Goal: Obtain resource: Obtain resource

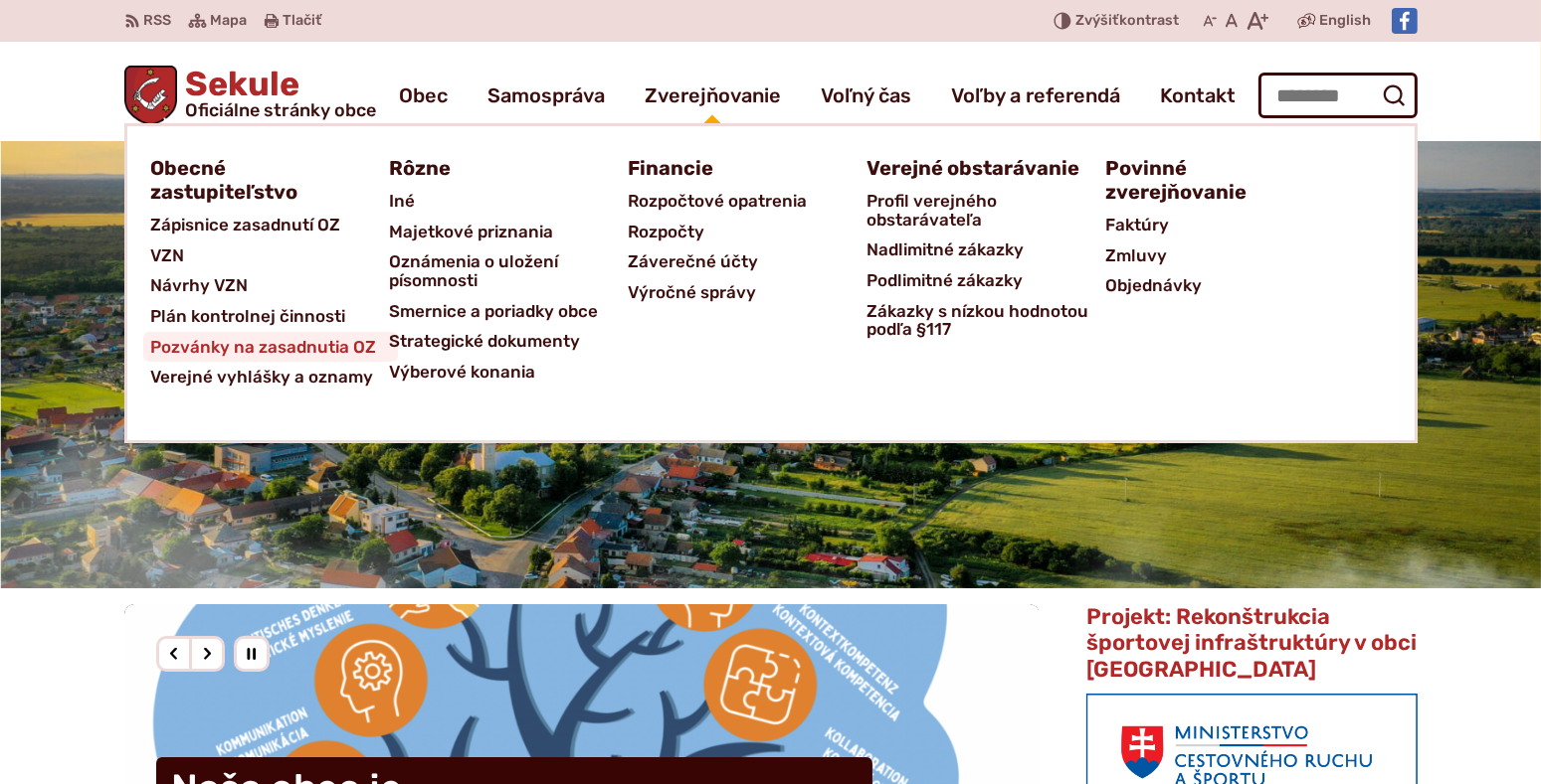
click at [309, 340] on span "Pozvánky na zasadnutia OZ" at bounding box center [264, 347] width 226 height 31
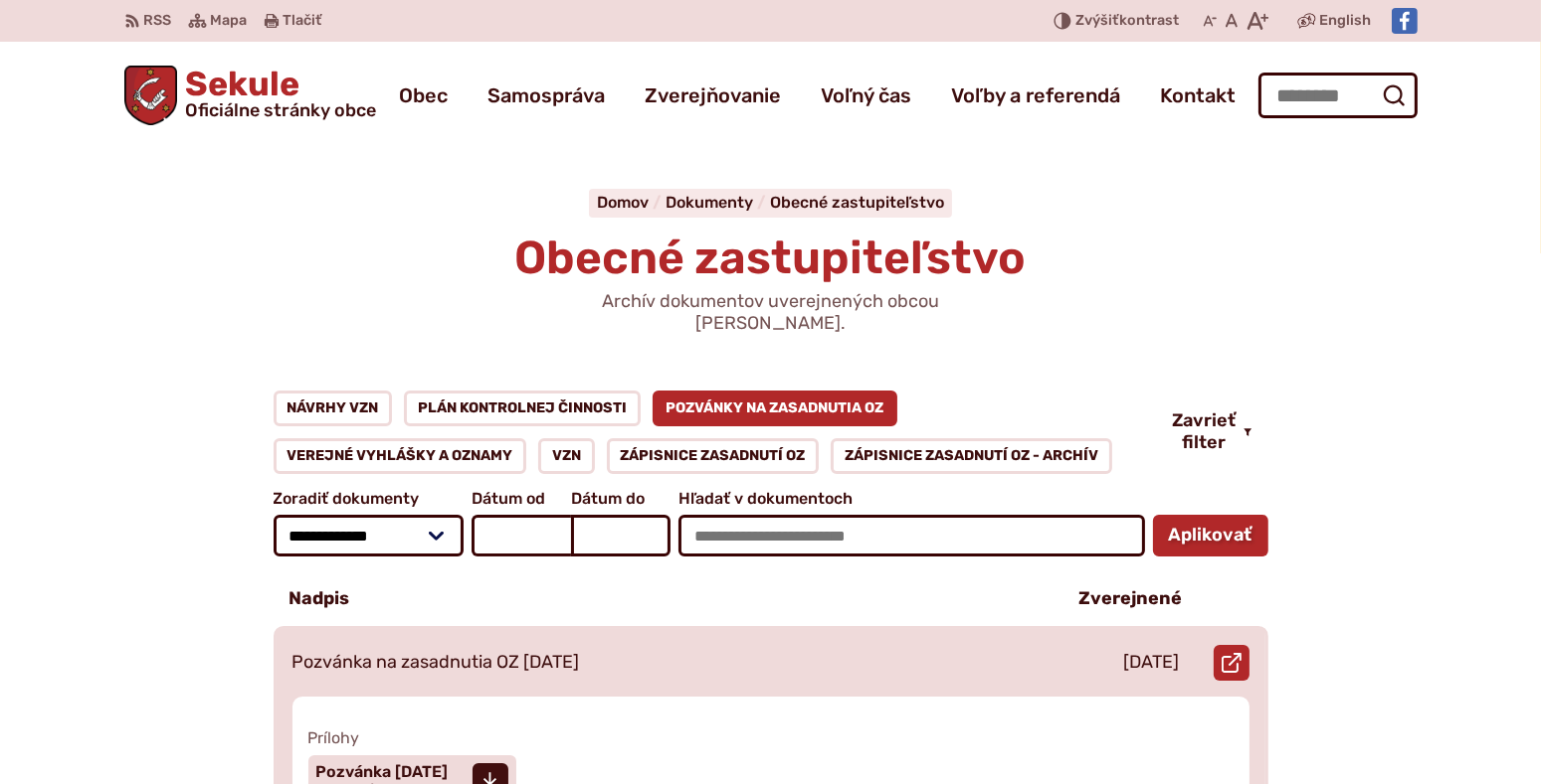
click at [541, 652] on p "Pozvánka na zasadnutia OZ [DATE]" at bounding box center [437, 663] width 288 height 22
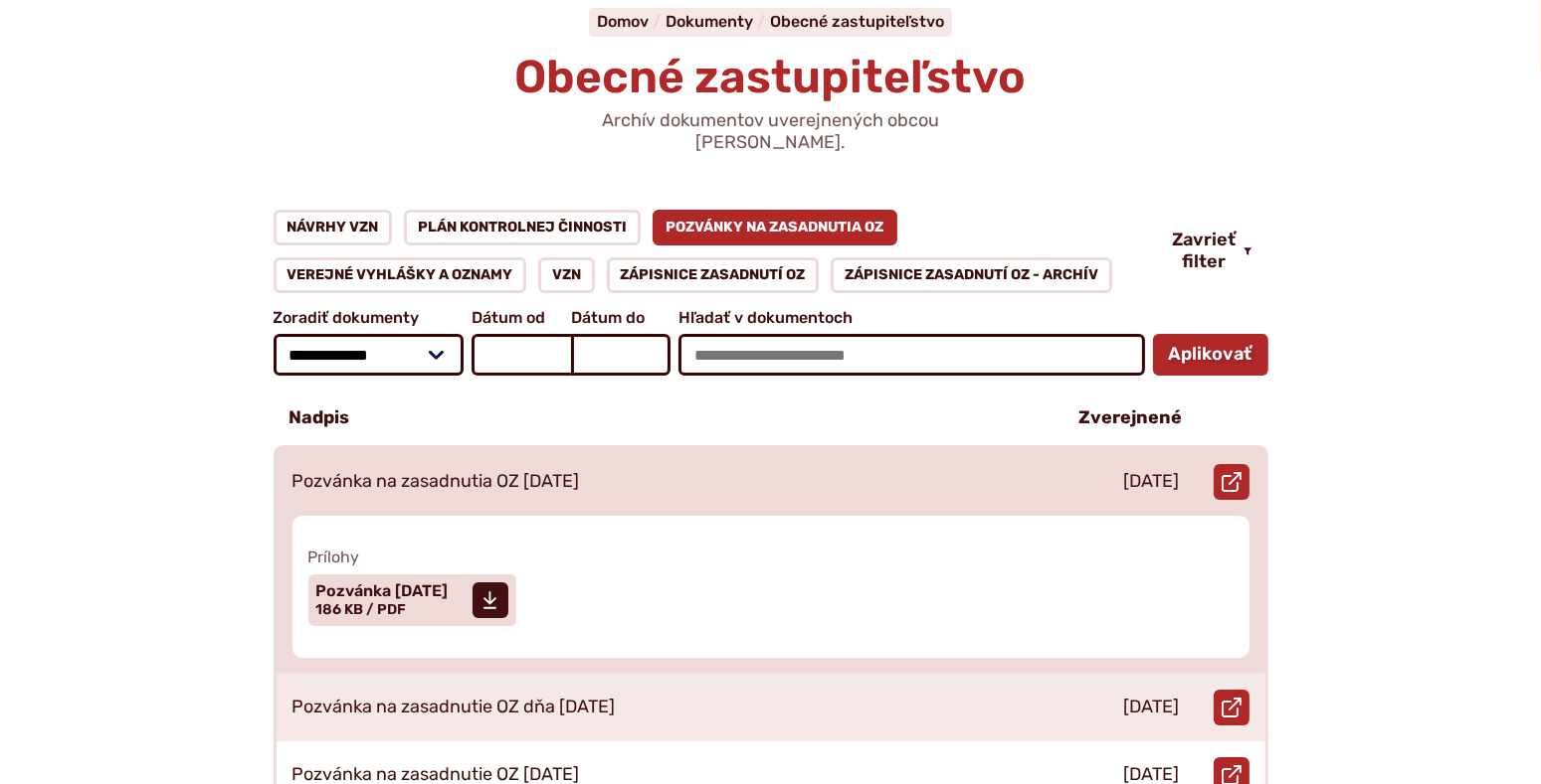
scroll to position [209, 0]
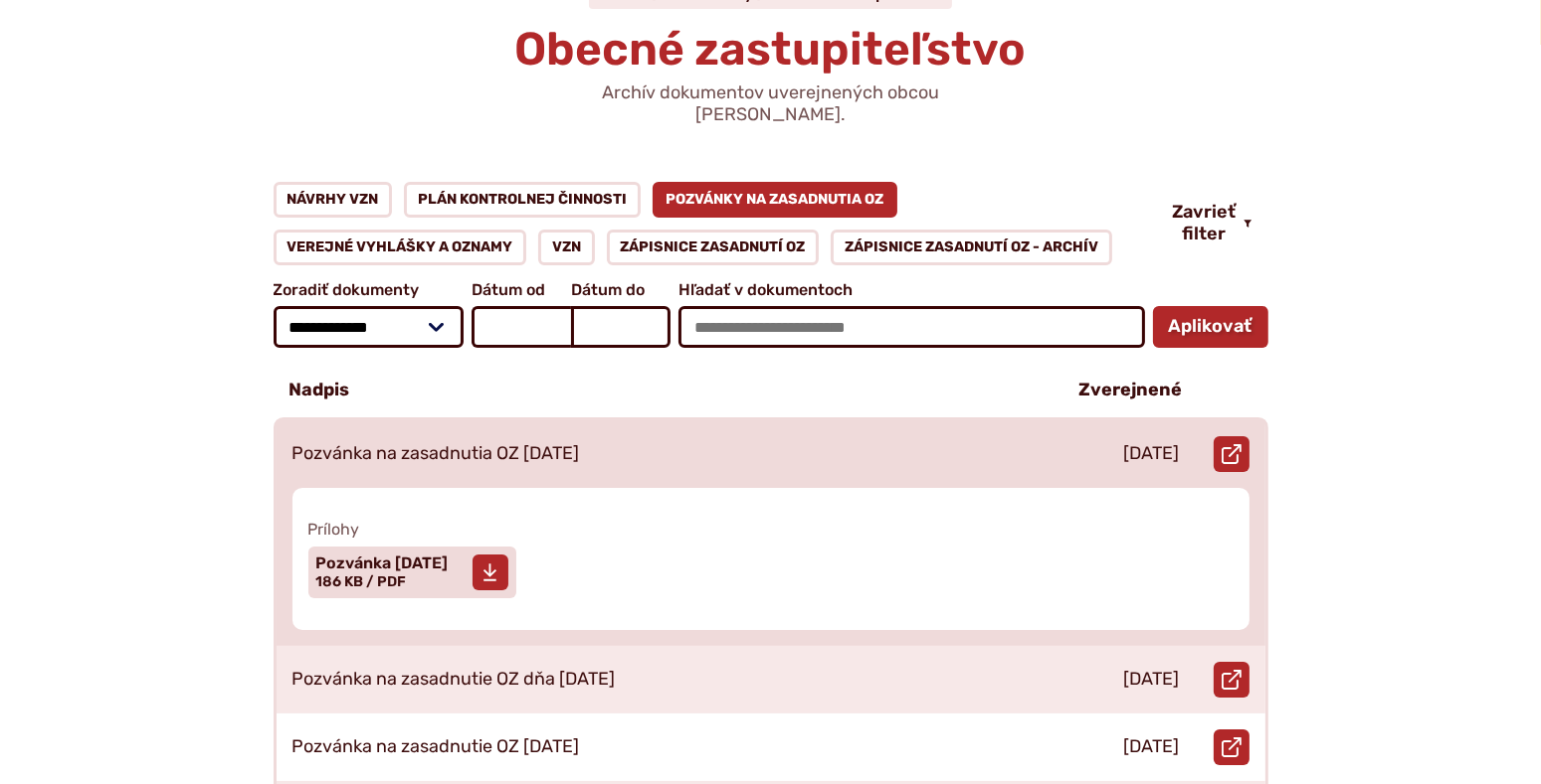
click at [429, 561] on span "Pozvánka [DATE] Veľkosť a typ súboru 186 KB / PDF" at bounding box center [383, 572] width 132 height 50
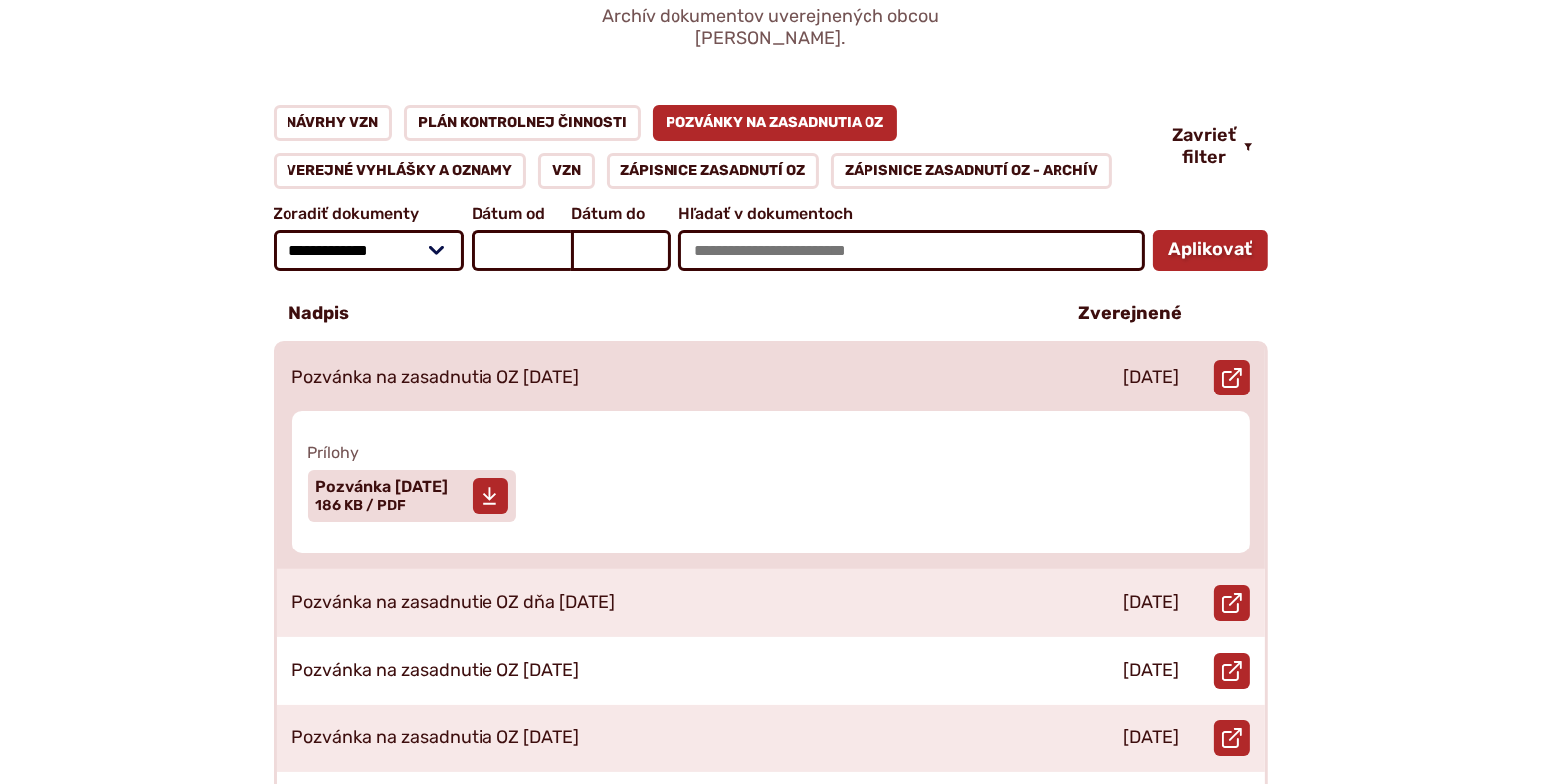
scroll to position [314, 0]
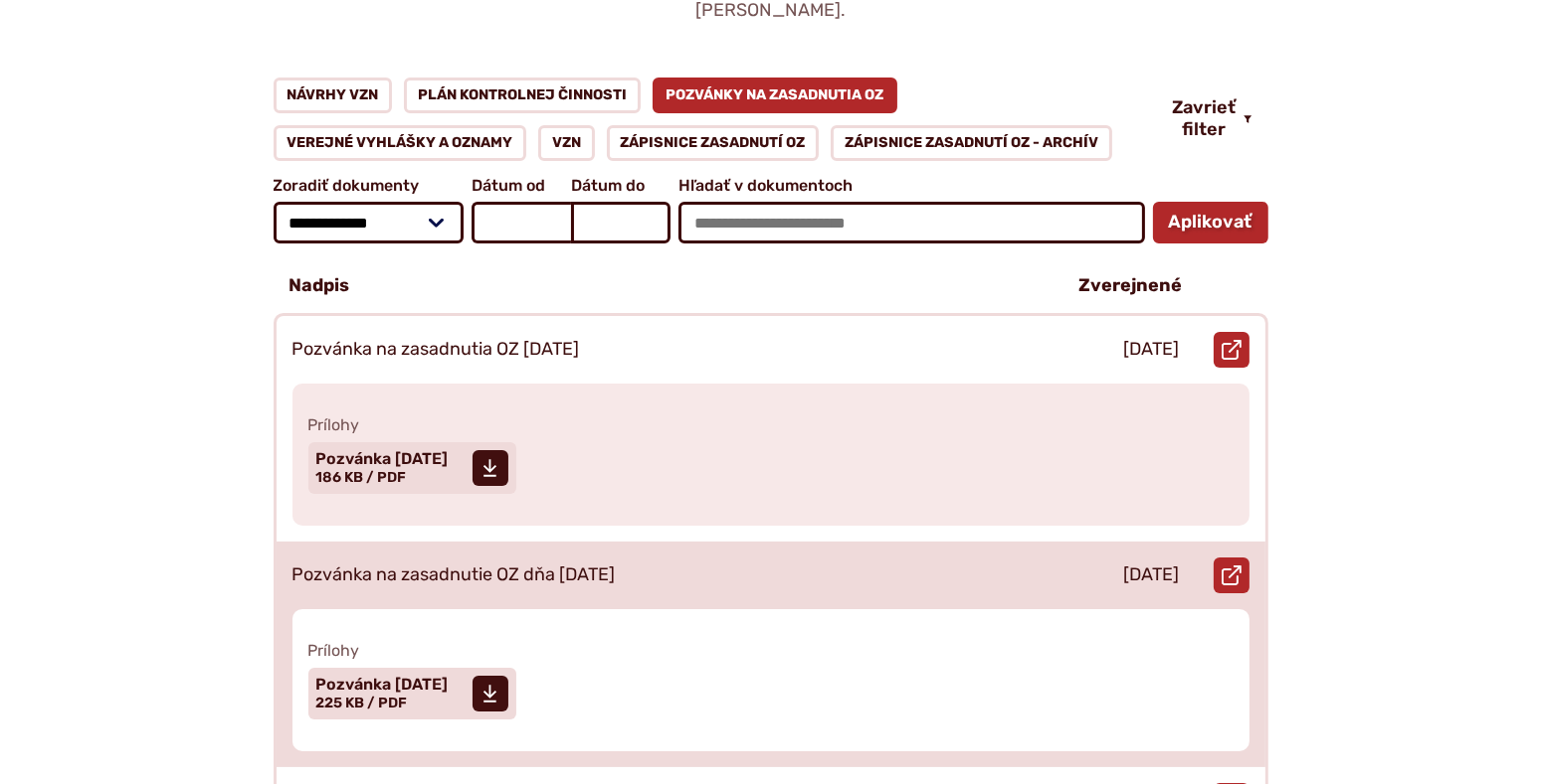
click at [507, 564] on p "Pozvánka na zasadnutie OZ dňa [DATE]" at bounding box center [454, 575] width 323 height 22
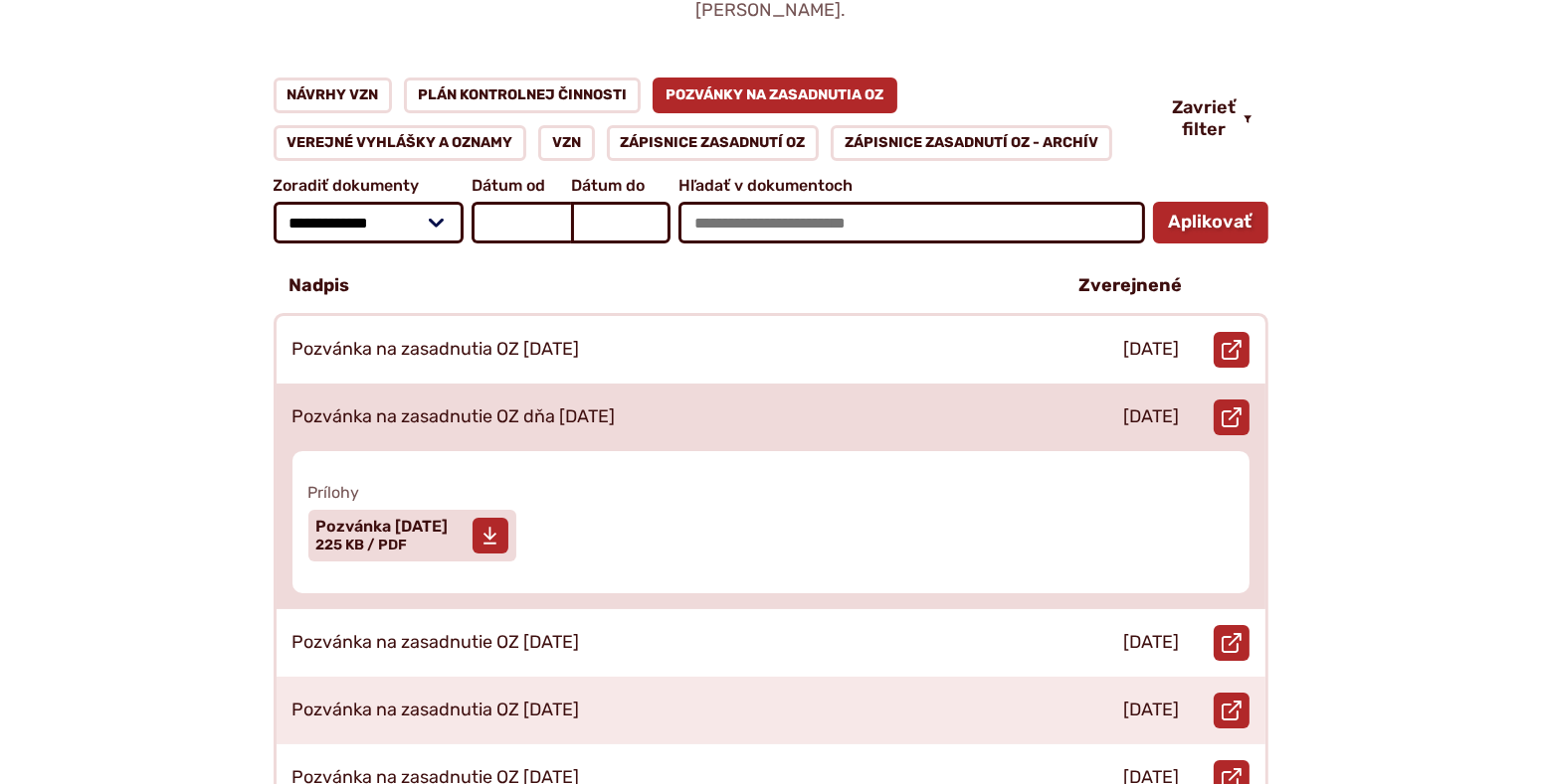
click at [449, 525] on span "Pozvánka [DATE] Veľkosť a typ súboru 225 KB / PDF" at bounding box center [383, 536] width 132 height 50
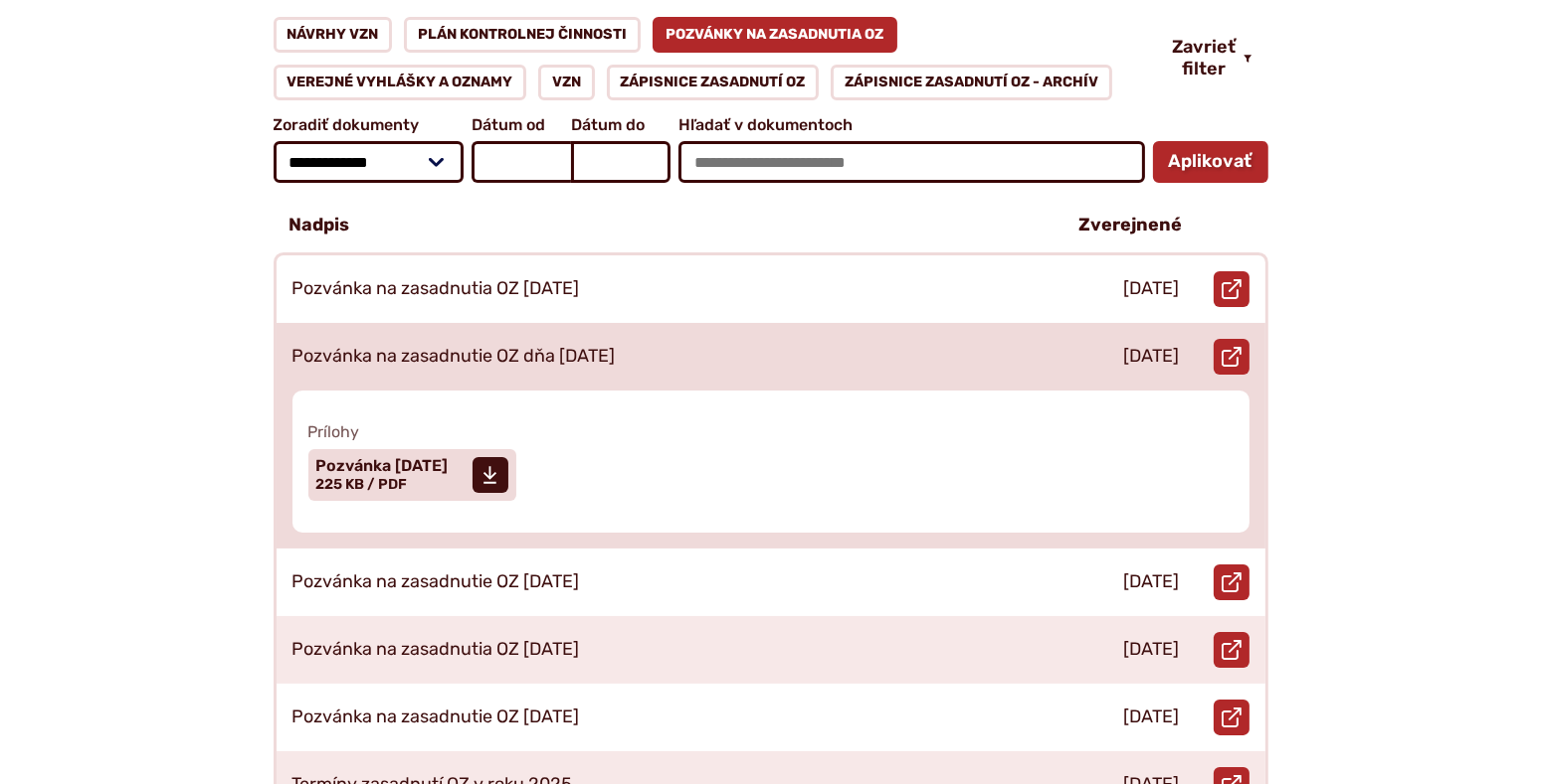
scroll to position [417, 0]
